Goal: Transaction & Acquisition: Subscribe to service/newsletter

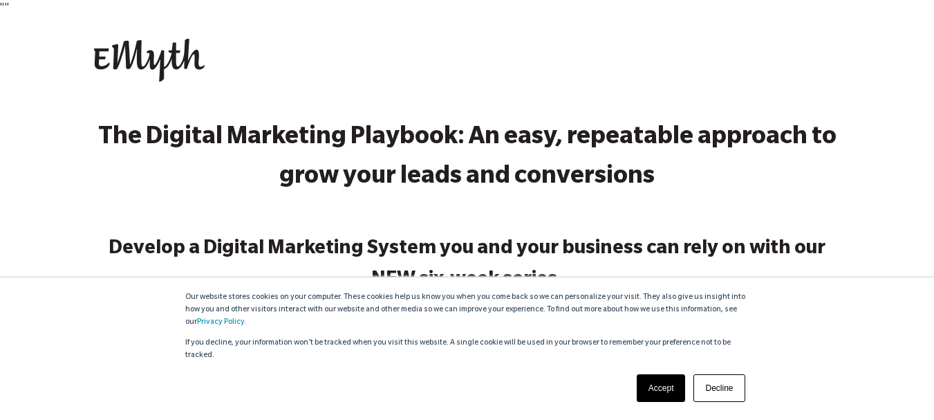
click at [665, 382] on link "Accept" at bounding box center [661, 388] width 49 height 28
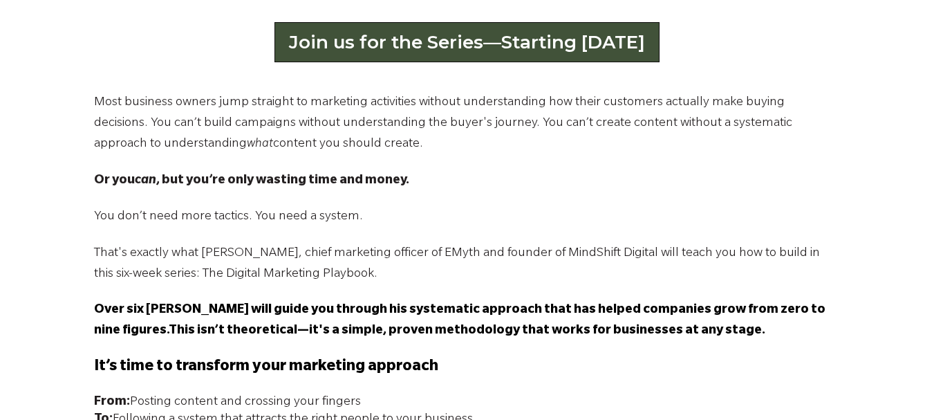
scroll to position [845, 0]
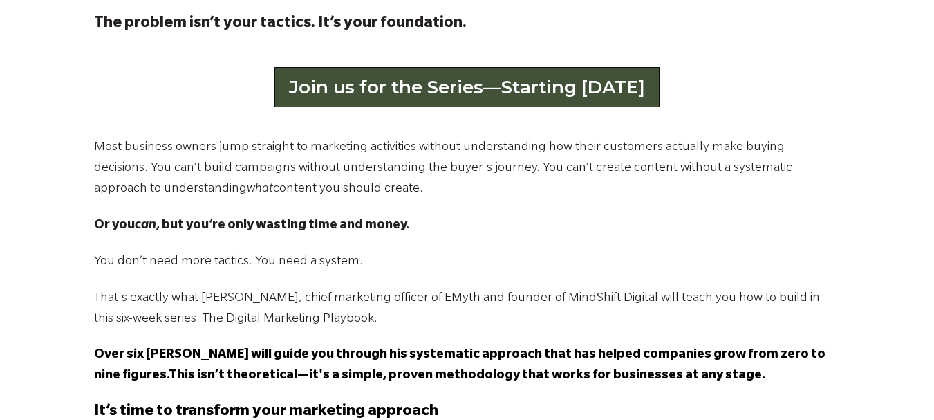
click at [441, 73] on link "Join us for the Series—Starting [DATE]" at bounding box center [467, 87] width 385 height 40
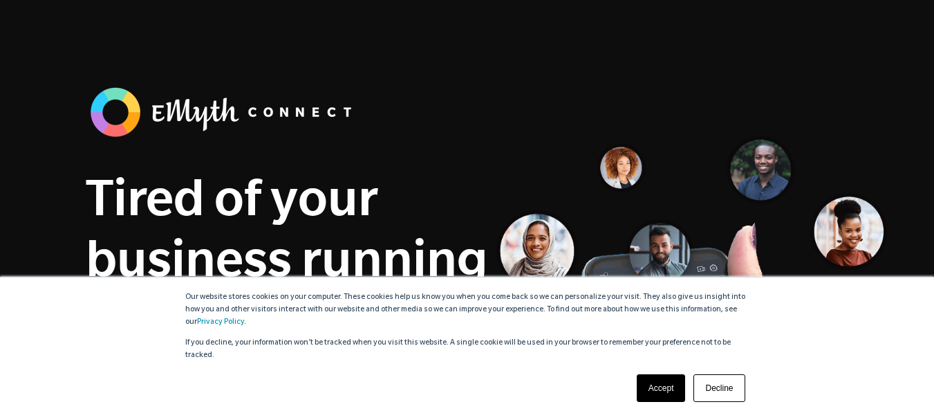
click at [684, 387] on link "Accept" at bounding box center [661, 388] width 49 height 28
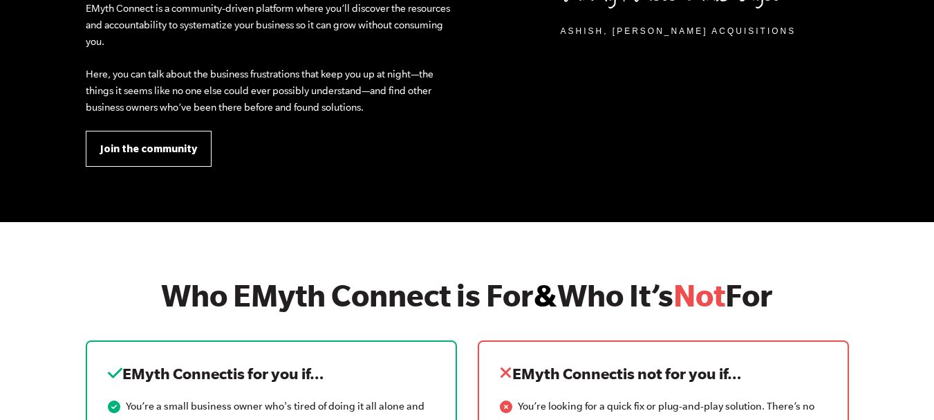
scroll to position [1457, 0]
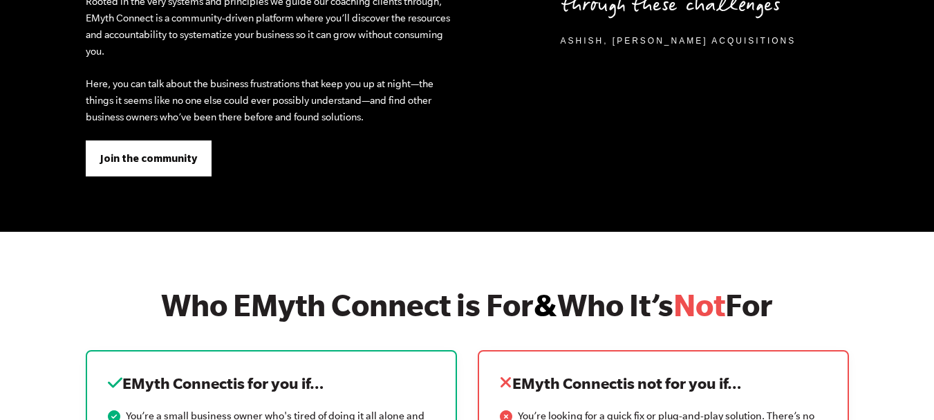
click at [161, 158] on span "Join the community" at bounding box center [148, 158] width 97 height 15
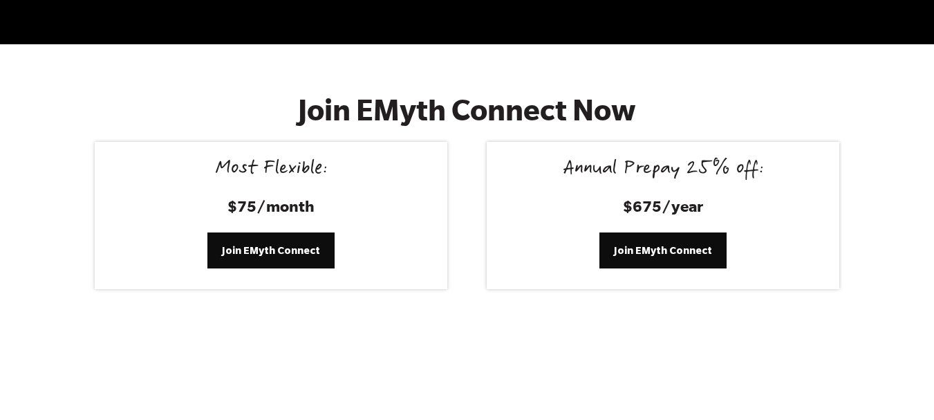
scroll to position [5703, 0]
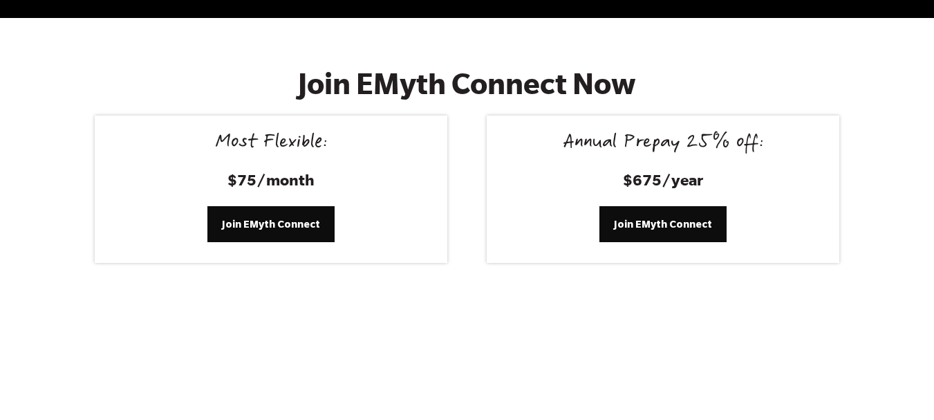
click at [149, 80] on div "Join EMyth Connect Now" at bounding box center [467, 90] width 784 height 49
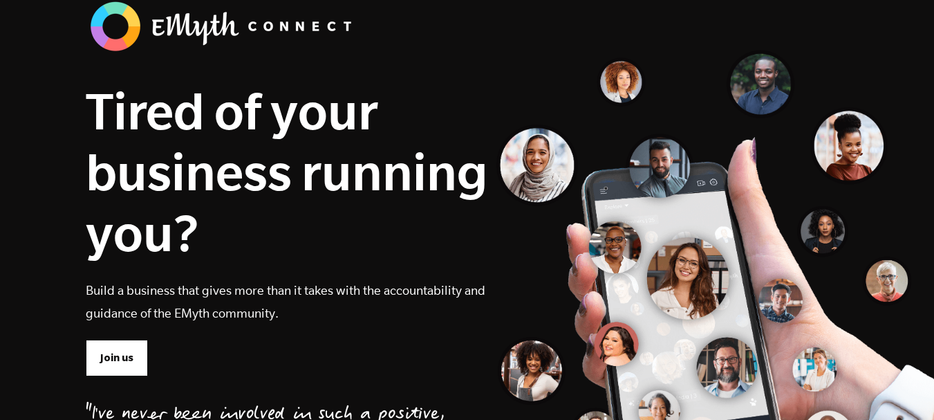
scroll to position [0, 0]
